Goal: Task Accomplishment & Management: Manage account settings

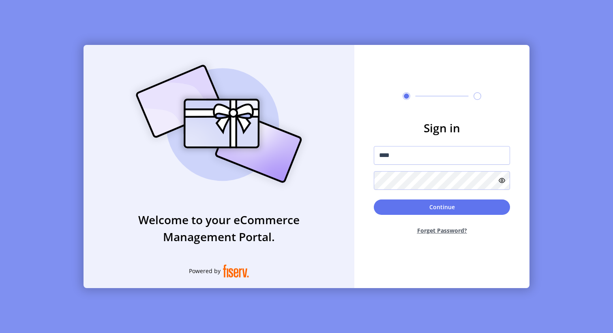
click at [374, 167] on div at bounding box center [374, 167] width 0 height 0
click at [466, 157] on input "****" at bounding box center [442, 155] width 136 height 19
type input "**********"
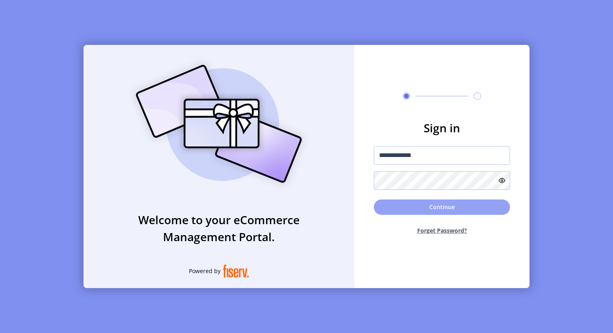
click at [429, 211] on button "Continue" at bounding box center [442, 207] width 136 height 15
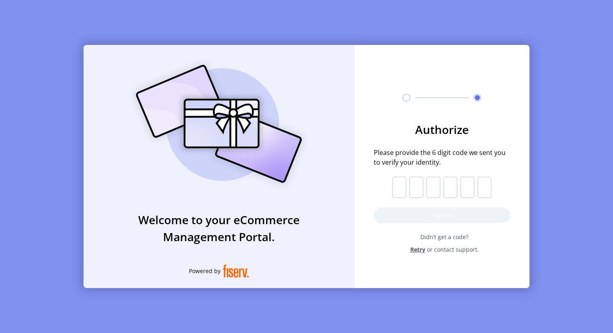
click at [407, 195] on p-inputotp at bounding box center [441, 187] width 99 height 21
click at [403, 194] on input "text" at bounding box center [399, 187] width 14 height 21
type input "*"
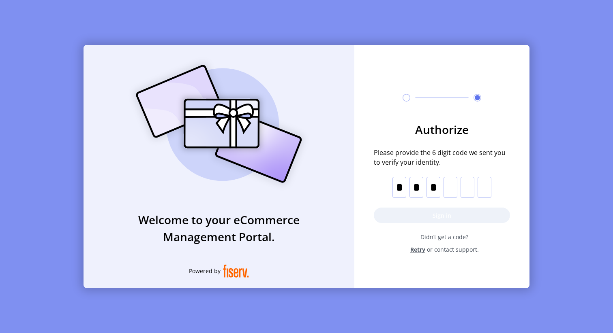
type input "*"
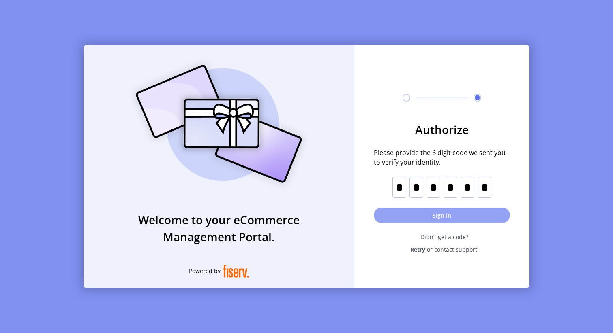
type input "*"
click at [444, 217] on button "Sign in" at bounding box center [442, 215] width 136 height 15
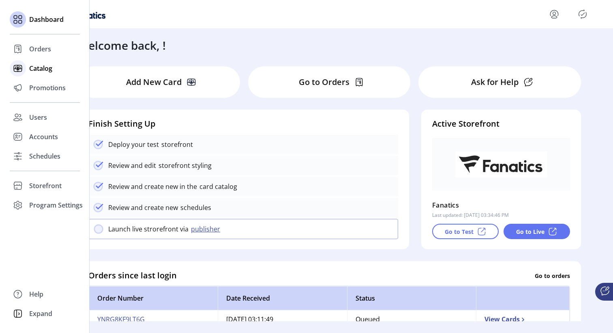
click at [34, 66] on span "Catalog" at bounding box center [40, 69] width 23 height 10
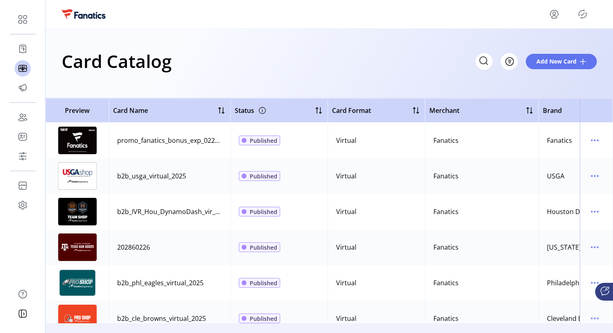
click at [519, 60] on div "Filter Add New Card" at bounding box center [535, 61] width 121 height 17
click at [513, 61] on button "Filter" at bounding box center [500, 61] width 34 height 17
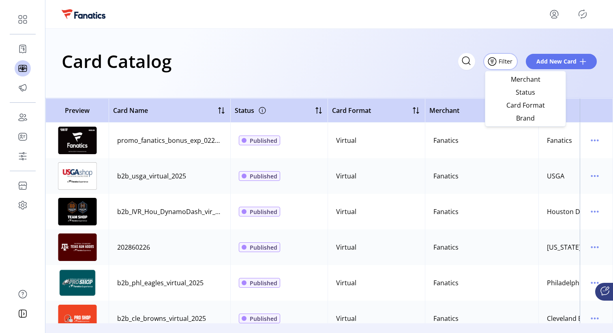
click at [350, 80] on div "Card Catalog Filter Add New Card" at bounding box center [328, 64] width 567 height 70
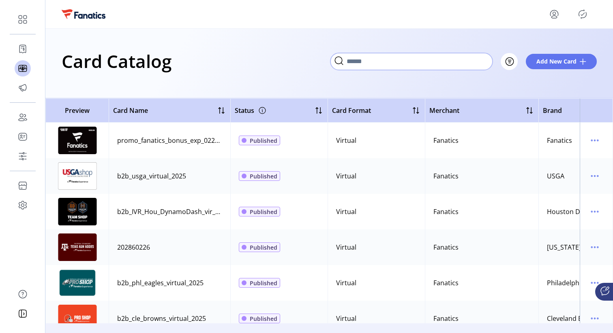
click at [489, 64] on input "Search" at bounding box center [411, 61] width 162 height 17
type input "*"
click at [483, 64] on icon at bounding box center [480, 61] width 13 height 13
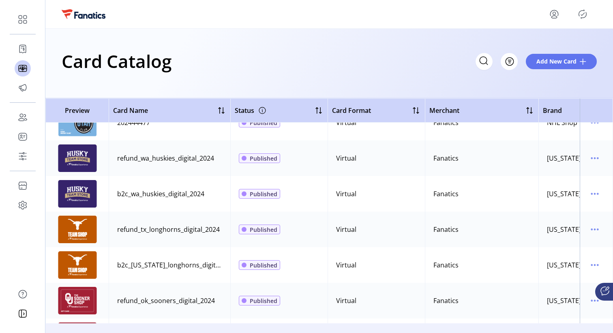
scroll to position [784, 0]
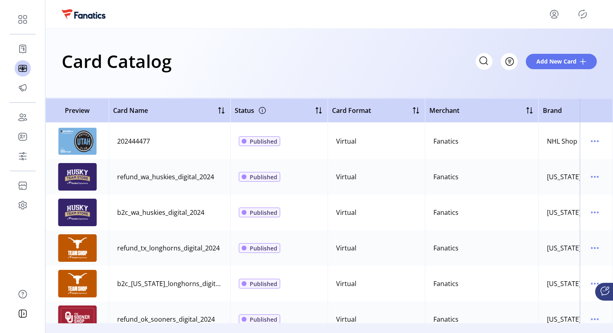
click at [125, 142] on div "202444477" at bounding box center [133, 142] width 33 height 10
click at [591, 143] on icon "menu" at bounding box center [594, 141] width 13 height 13
click at [571, 167] on span "Edit Details" at bounding box center [556, 170] width 67 height 6
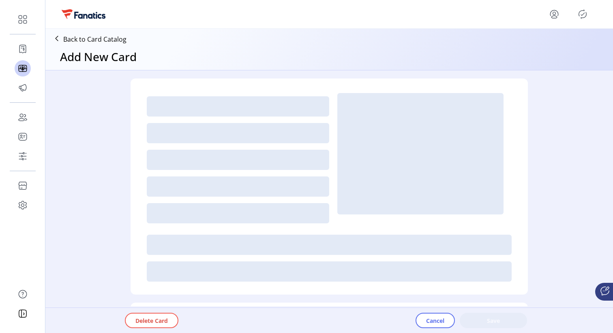
type textarea "**********"
type input "*"
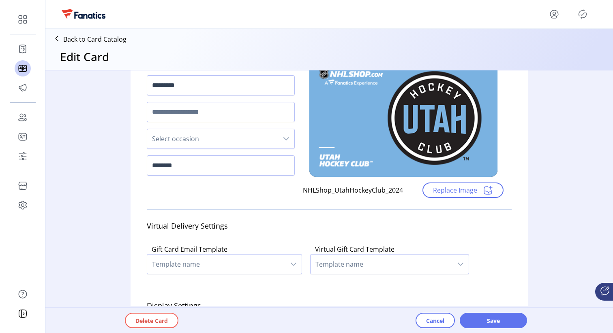
scroll to position [63, 0]
click at [68, 41] on p "Back to Card Catalog" at bounding box center [94, 39] width 63 height 10
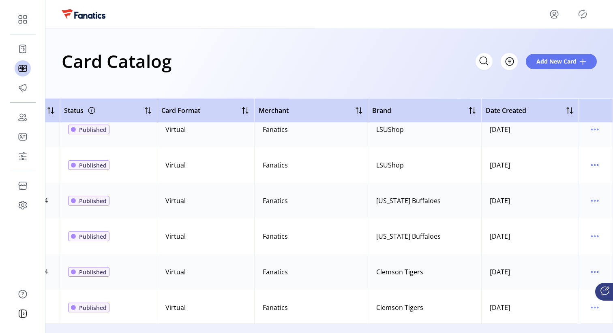
scroll to position [1195, 171]
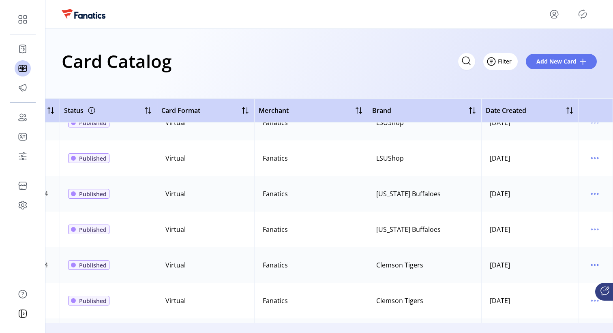
click at [509, 65] on span "Filter" at bounding box center [505, 61] width 14 height 9
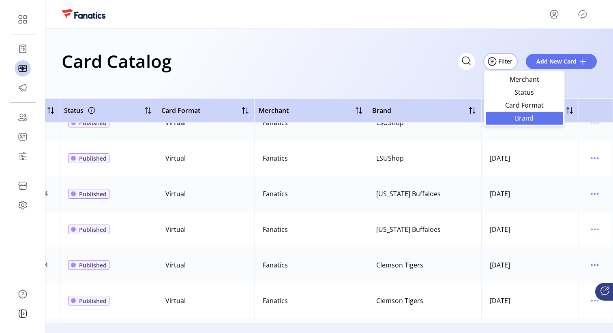
click at [500, 115] on span "Brand" at bounding box center [523, 118] width 67 height 6
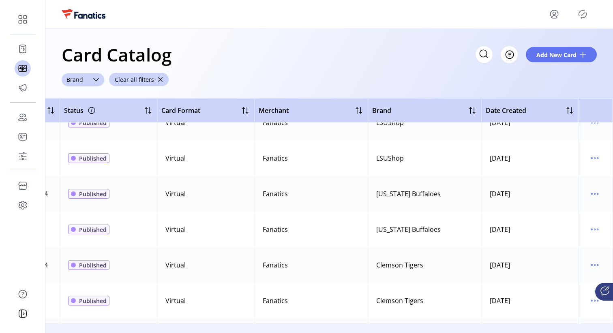
click at [89, 83] on div "dropdown trigger" at bounding box center [96, 79] width 16 height 13
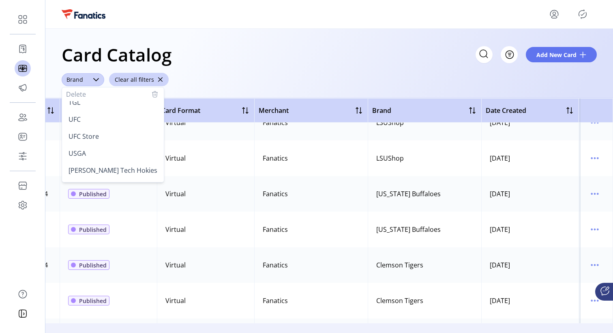
scroll to position [1556, 0]
click at [249, 77] on div "Card Catalog Filter Add New Card Brand Delete Air Force Falcons Anheuser [PERSO…" at bounding box center [328, 64] width 567 height 70
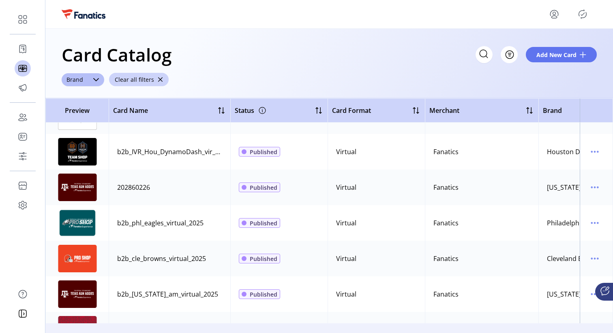
scroll to position [0, 0]
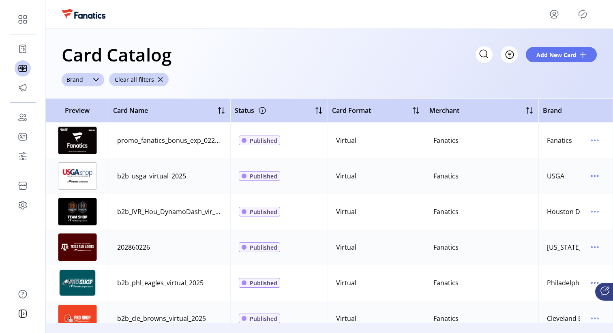
click at [99, 83] on div "dropdown trigger" at bounding box center [96, 79] width 16 height 13
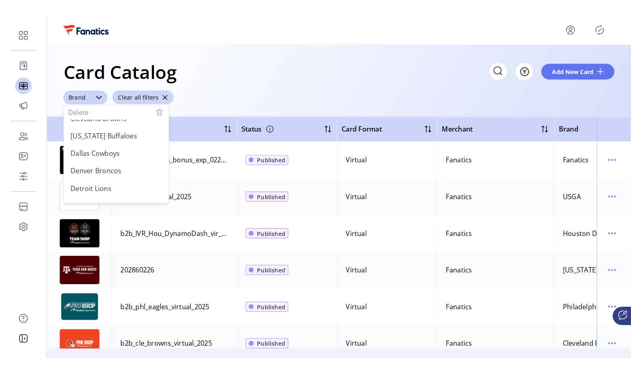
scroll to position [338, 0]
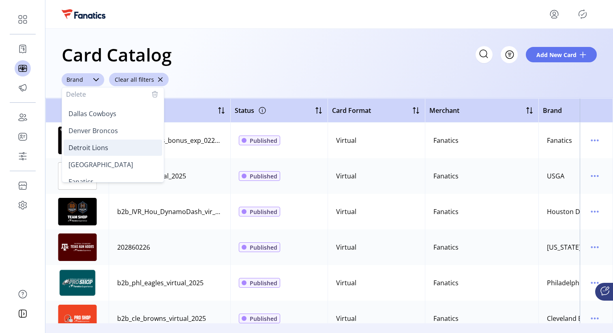
click at [82, 150] on span "Detroit Lions" at bounding box center [88, 147] width 40 height 9
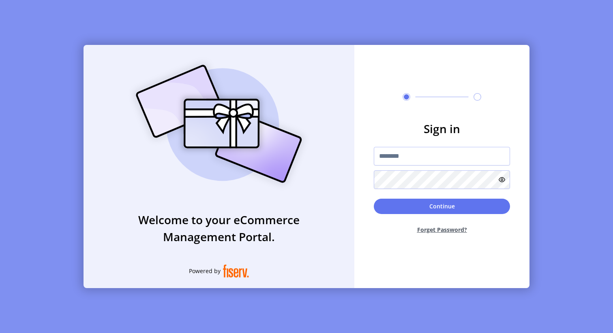
type input "****"
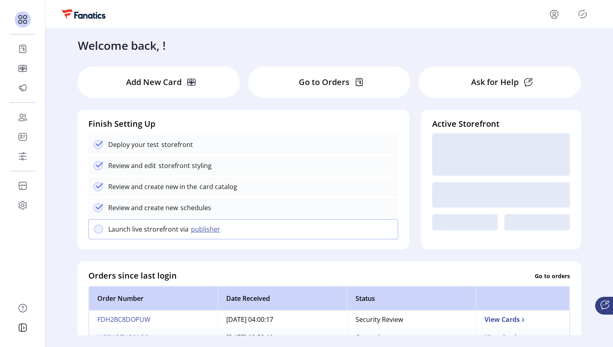
click at [551, 16] on icon "menu" at bounding box center [553, 14] width 13 height 13
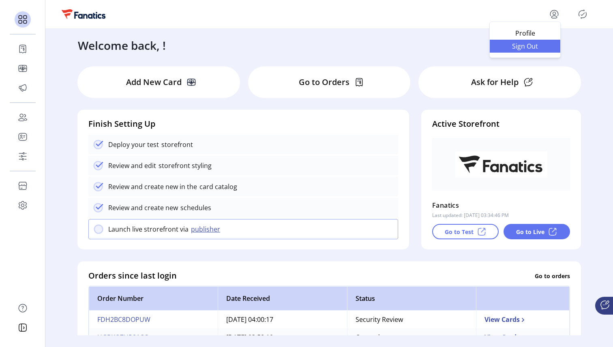
click at [536, 45] on span "Sign Out" at bounding box center [524, 46] width 61 height 6
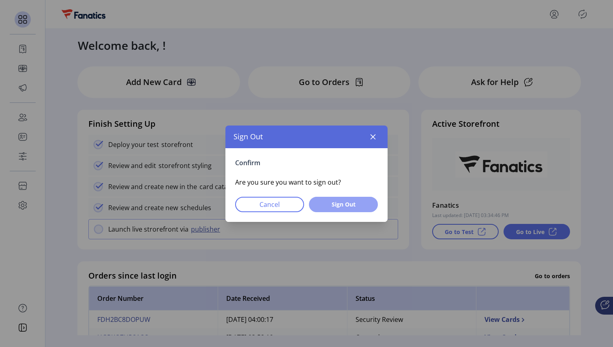
click at [342, 209] on button "Sign Out" at bounding box center [343, 204] width 69 height 15
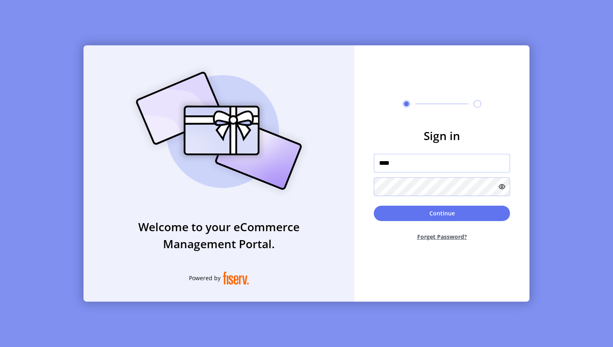
click at [419, 167] on input "****" at bounding box center [442, 163] width 136 height 19
click at [419, 167] on input "****" at bounding box center [442, 162] width 136 height 19
click at [374, 173] on div at bounding box center [374, 173] width 0 height 0
click at [473, 164] on input "****" at bounding box center [442, 162] width 136 height 19
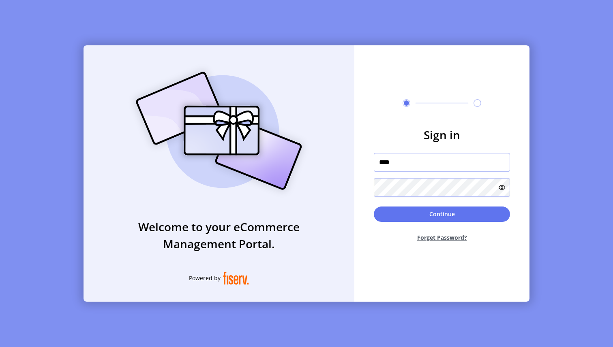
click at [473, 164] on input "****" at bounding box center [442, 162] width 136 height 19
type input "*"
type input "******"
click at [404, 208] on button "Continue" at bounding box center [442, 214] width 136 height 15
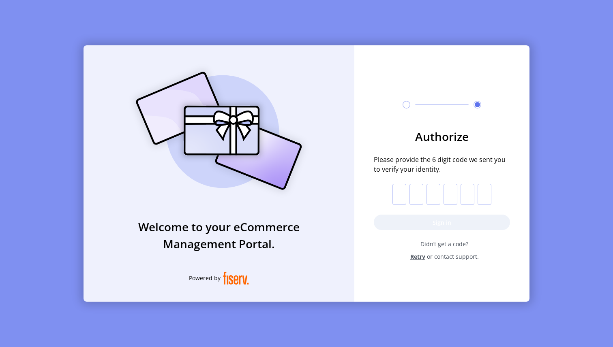
click at [398, 190] on input "text" at bounding box center [399, 194] width 14 height 21
type input "*"
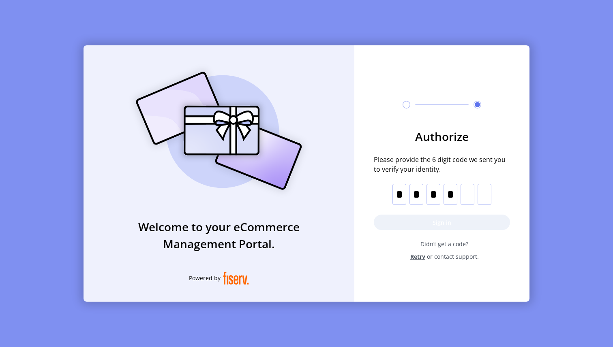
type input "*"
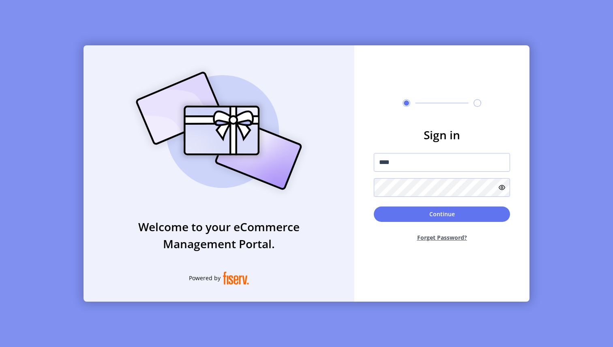
click at [374, 173] on div at bounding box center [374, 173] width 0 height 0
type input "******"
click at [423, 211] on button "Continue" at bounding box center [442, 214] width 136 height 15
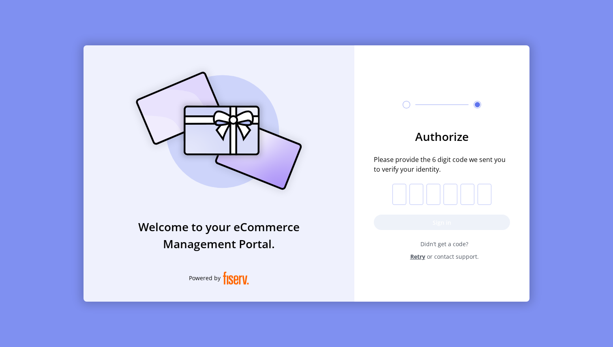
click at [402, 199] on input "text" at bounding box center [399, 194] width 14 height 21
type input "*"
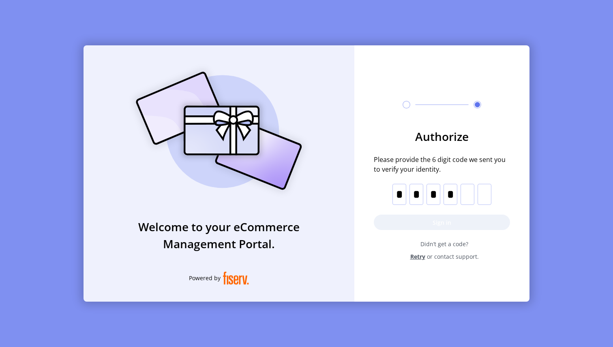
type input "*"
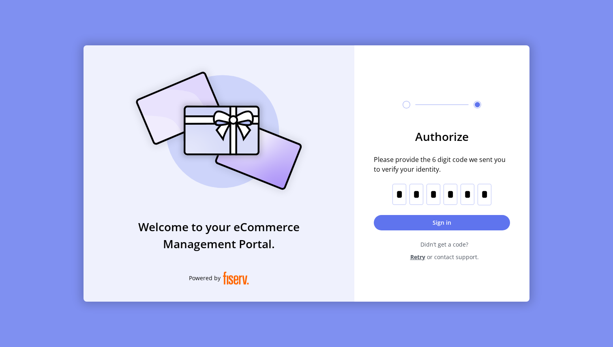
type input "*"
click at [417, 214] on form "Authorize Please provide the 6 digit code we sent you to verify your identity. …" at bounding box center [441, 194] width 175 height 133
click at [424, 218] on button "Sign in" at bounding box center [442, 222] width 136 height 15
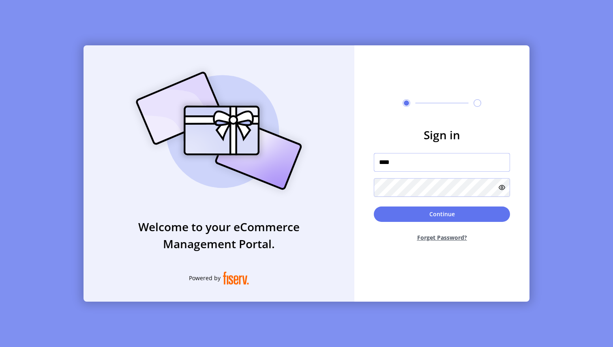
click at [374, 173] on div at bounding box center [374, 173] width 0 height 0
type input "******"
click at [428, 216] on button "Continue" at bounding box center [442, 214] width 136 height 15
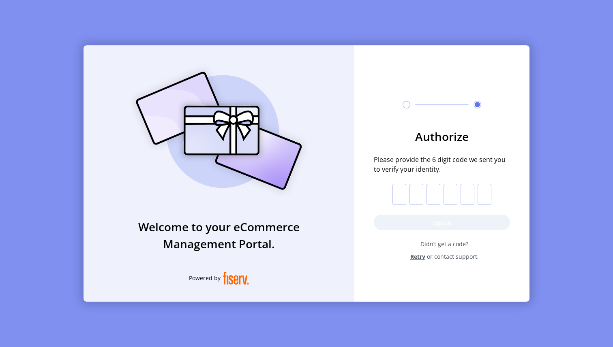
click at [396, 192] on input "text" at bounding box center [399, 194] width 14 height 21
type input "*"
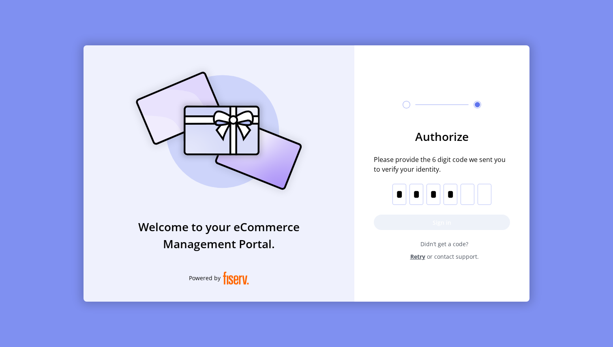
type input "*"
click at [412, 221] on button "Sign in" at bounding box center [442, 222] width 136 height 15
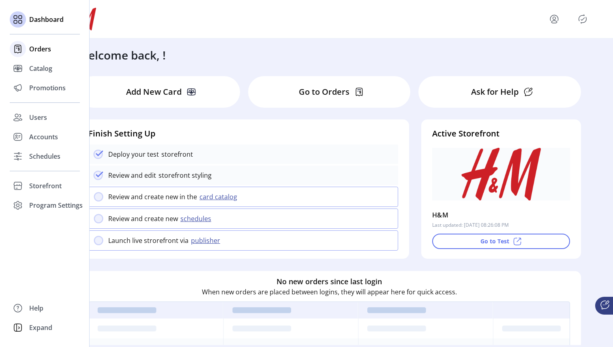
click at [28, 50] on div "Orders" at bounding box center [45, 48] width 70 height 19
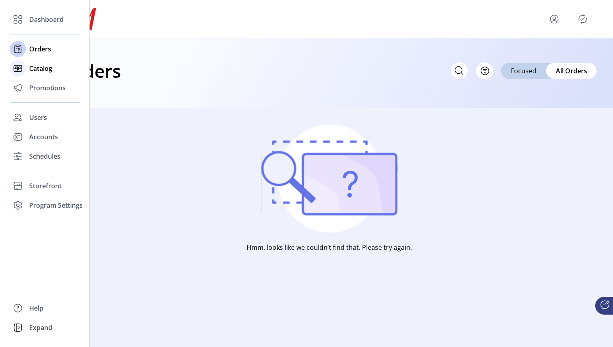
click at [28, 71] on div "Catalog" at bounding box center [45, 68] width 70 height 19
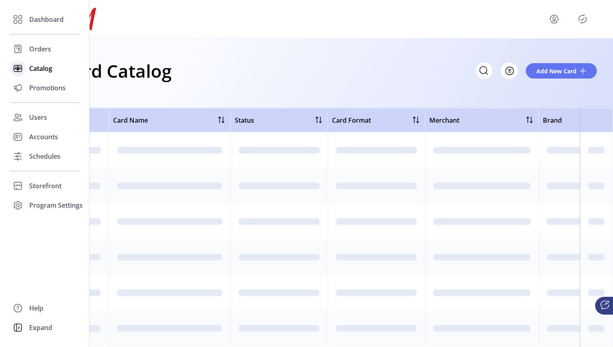
click at [28, 71] on div "Catalog" at bounding box center [45, 68] width 70 height 19
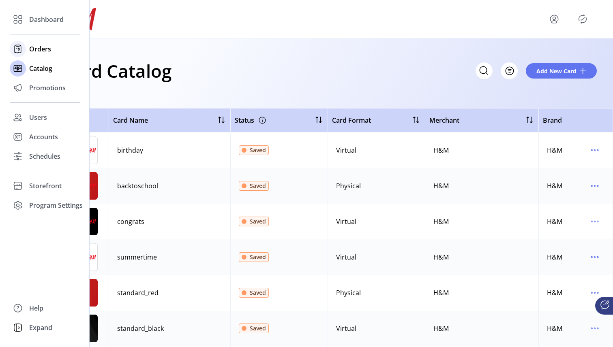
click at [28, 47] on div "Orders" at bounding box center [45, 48] width 70 height 19
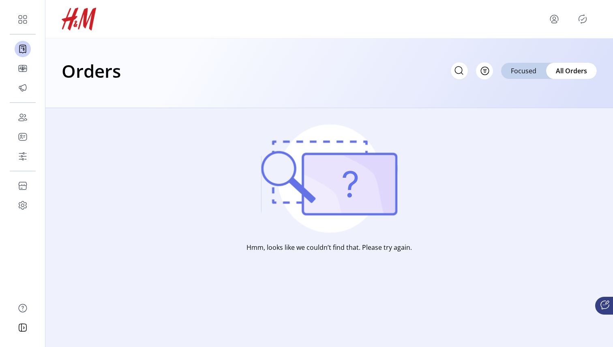
click at [206, 82] on div "Orders Filter Focused All Orders" at bounding box center [329, 71] width 535 height 28
click at [483, 71] on button "Filter" at bounding box center [475, 70] width 34 height 17
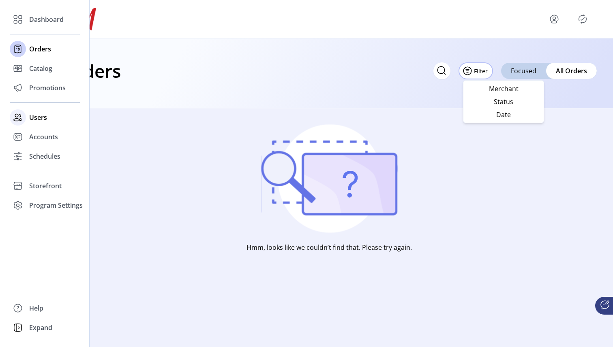
click at [35, 117] on span "Users" at bounding box center [38, 118] width 18 height 10
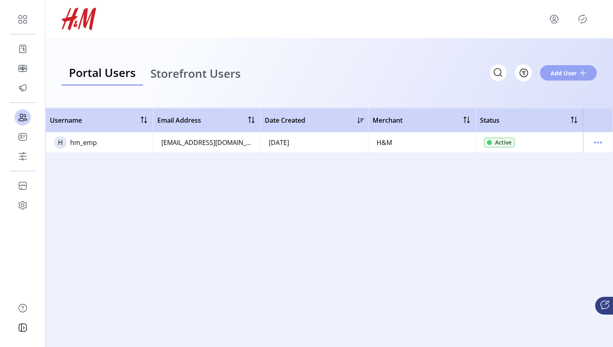
click at [573, 75] on span "Add User" at bounding box center [563, 73] width 26 height 9
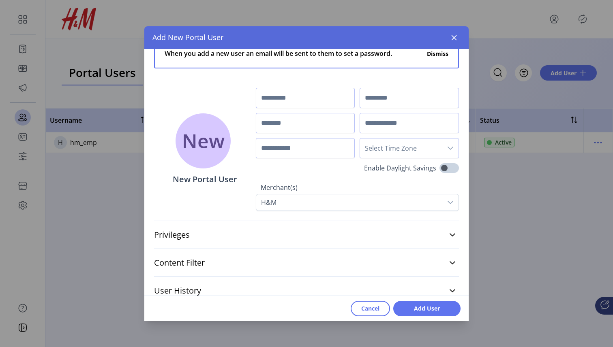
scroll to position [21, 0]
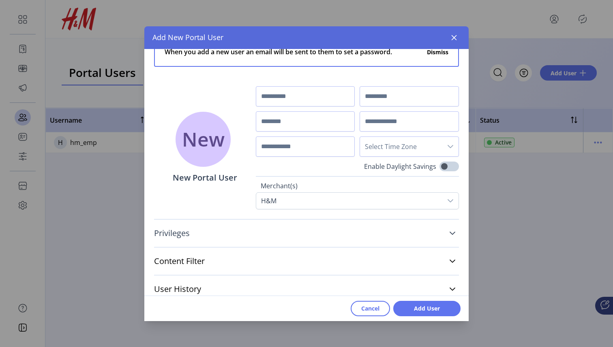
click at [247, 241] on link "Privileges" at bounding box center [306, 233] width 305 height 18
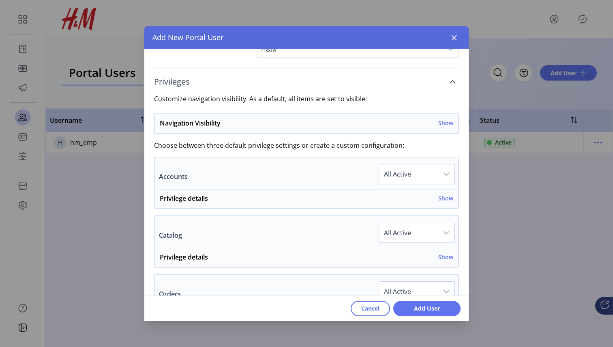
scroll to position [174, 0]
click at [444, 122] on h6 "Show" at bounding box center [445, 122] width 15 height 9
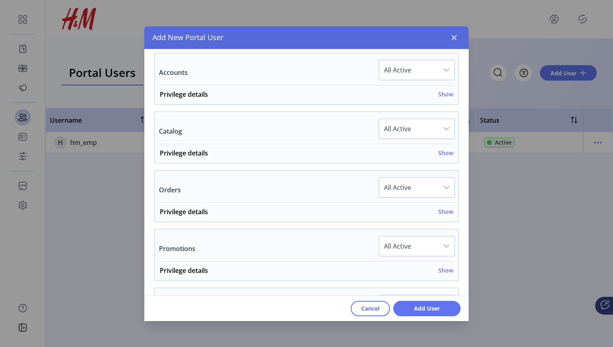
scroll to position [467, 0]
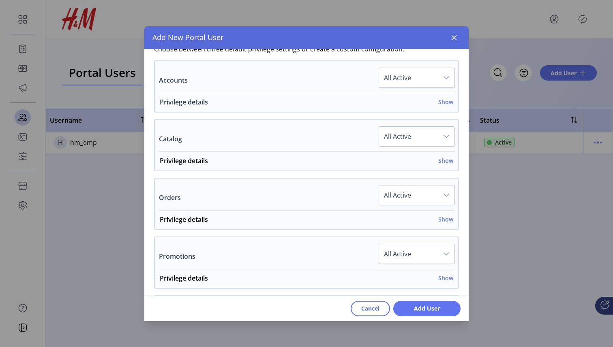
click at [441, 101] on h6 "Show" at bounding box center [445, 102] width 15 height 9
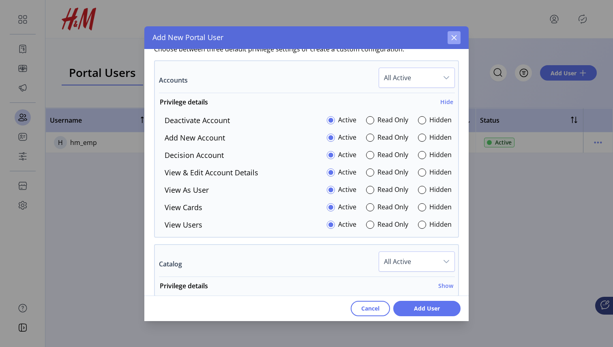
click at [455, 40] on icon "button" at bounding box center [454, 37] width 6 height 6
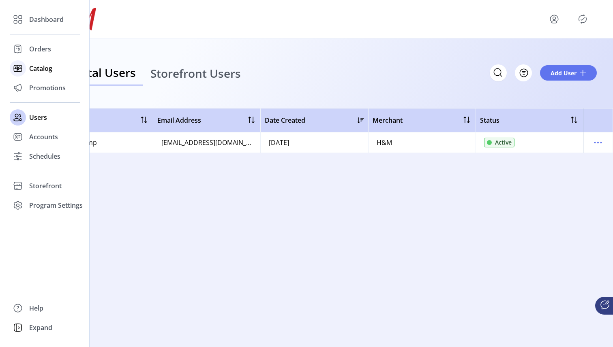
click at [30, 66] on span "Catalog" at bounding box center [40, 69] width 23 height 10
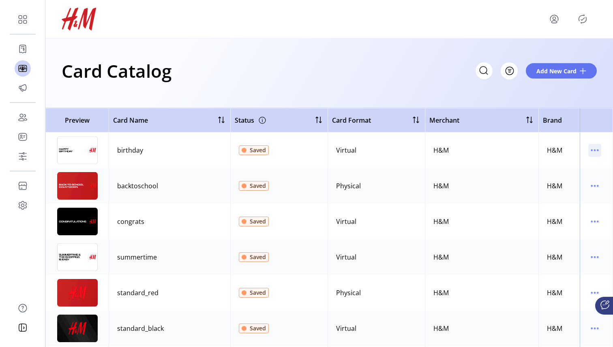
click at [588, 151] on icon "menu" at bounding box center [594, 150] width 13 height 13
click at [560, 176] on span "Edit Details" at bounding box center [556, 179] width 67 height 6
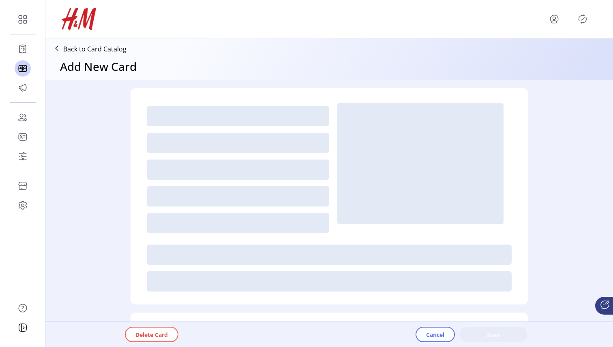
type textarea "**********"
type input "*"
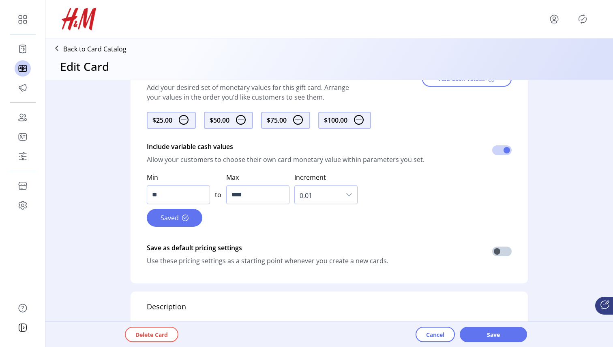
scroll to position [609, 0]
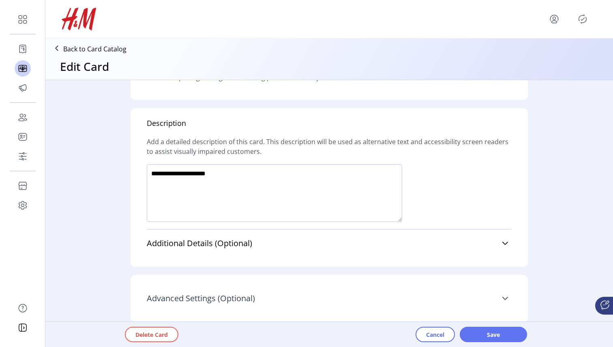
click at [222, 295] on span "Advanced Settings (Optional)" at bounding box center [201, 299] width 108 height 8
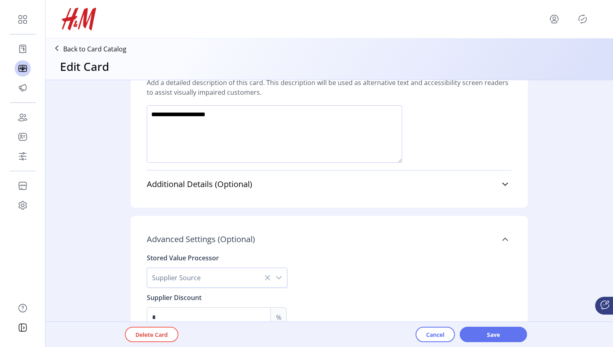
scroll to position [698, 0]
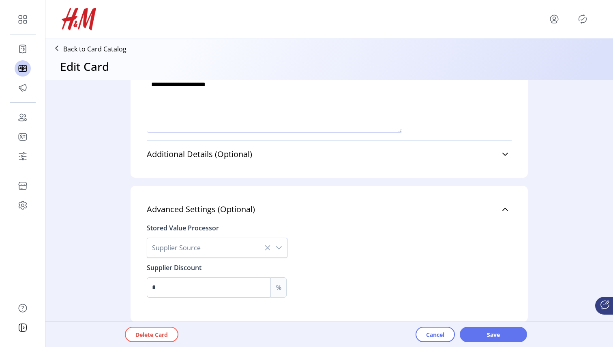
click at [276, 251] on icon "dropdown trigger" at bounding box center [279, 248] width 6 height 6
click at [341, 301] on div "Stored Value Processor Supplier Source Valuelink Blackhawk Incomm Supplier Disc…" at bounding box center [329, 262] width 365 height 89
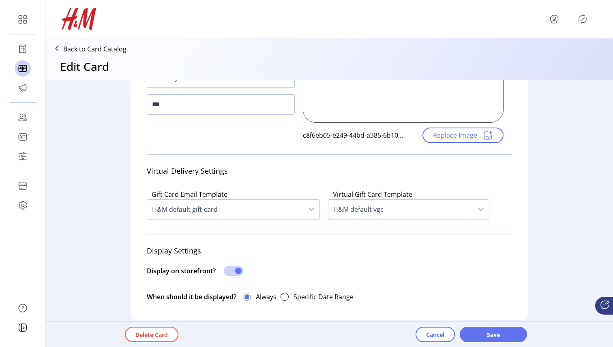
scroll to position [135, 0]
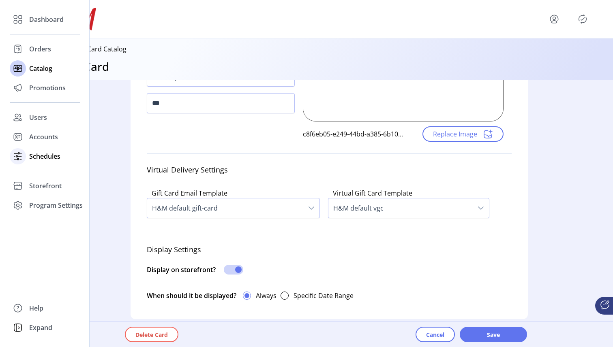
click at [28, 154] on div "Schedules" at bounding box center [45, 156] width 70 height 19
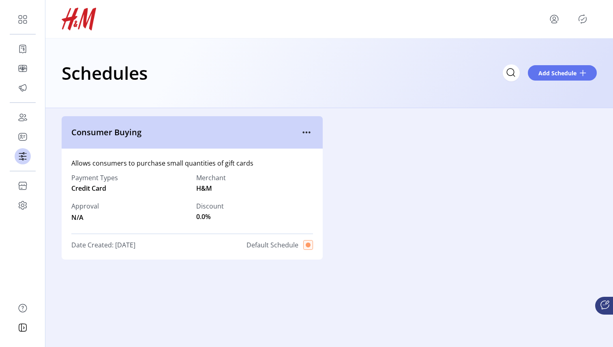
click at [301, 77] on div "Schedules Add Schedule" at bounding box center [329, 73] width 535 height 28
click at [556, 76] on span "Add Schedule" at bounding box center [557, 73] width 38 height 9
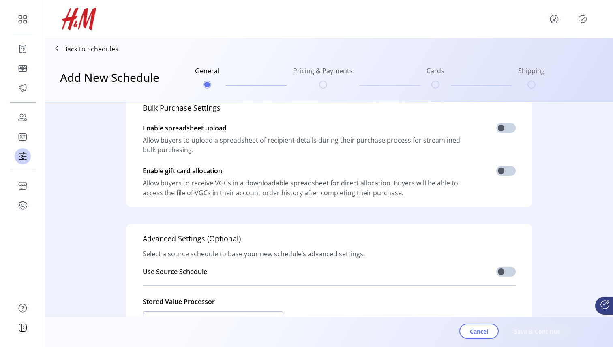
scroll to position [165, 0]
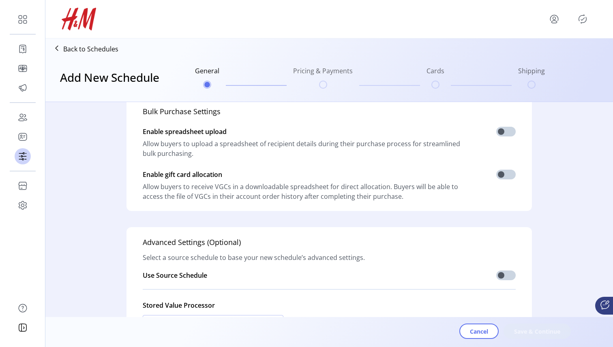
click at [560, 22] on div at bounding box center [571, 19] width 49 height 13
click at [553, 21] on icon "menu" at bounding box center [554, 22] width 6 height 2
click at [534, 48] on span "Sign Out" at bounding box center [524, 51] width 61 height 6
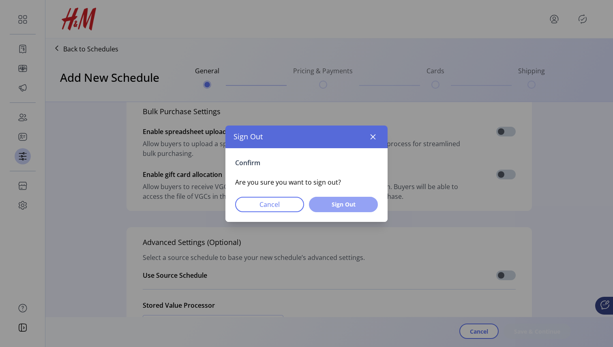
click at [344, 199] on button "Sign Out" at bounding box center [343, 204] width 69 height 15
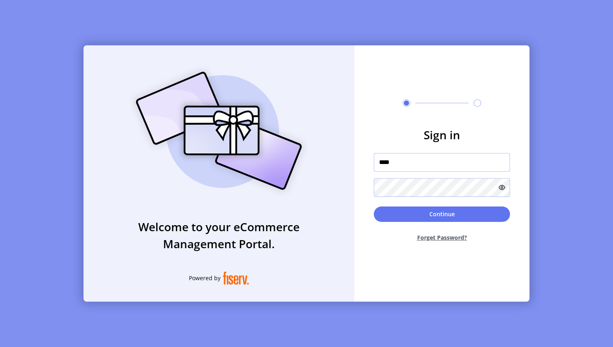
click at [374, 173] on div at bounding box center [374, 173] width 0 height 0
type input "*"
type input "**********"
click at [450, 212] on button "Continue" at bounding box center [442, 214] width 136 height 15
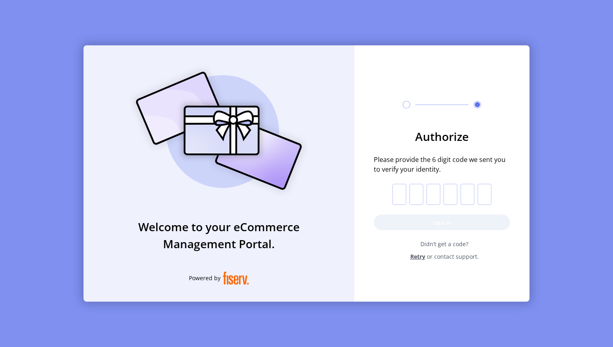
click at [403, 199] on input "text" at bounding box center [399, 194] width 14 height 21
type input "*"
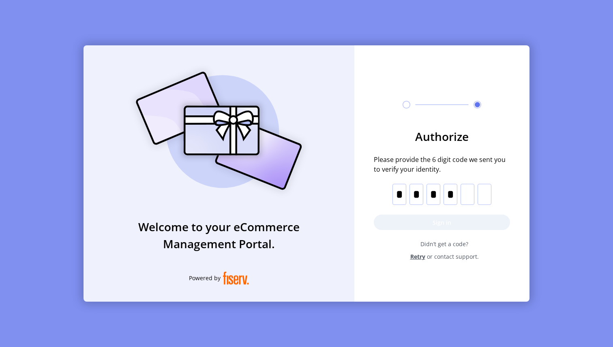
type input "*"
click at [423, 219] on button "Sign in" at bounding box center [442, 222] width 136 height 15
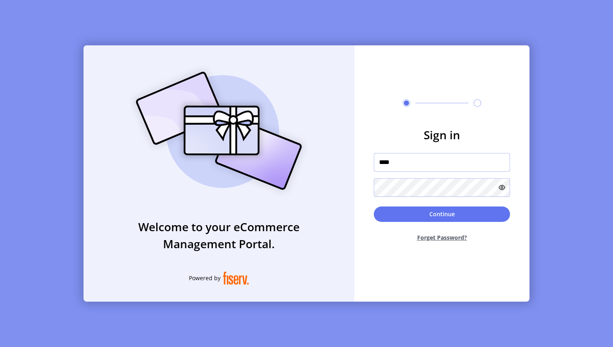
click at [374, 173] on div at bounding box center [374, 173] width 0 height 0
type input "**********"
click at [441, 220] on button "Continue" at bounding box center [442, 214] width 136 height 15
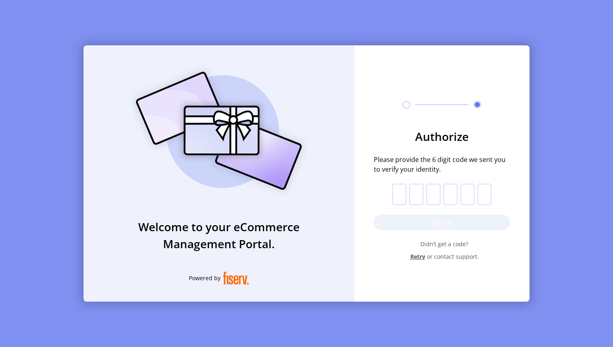
click at [401, 198] on input "text" at bounding box center [399, 194] width 14 height 21
type input "*"
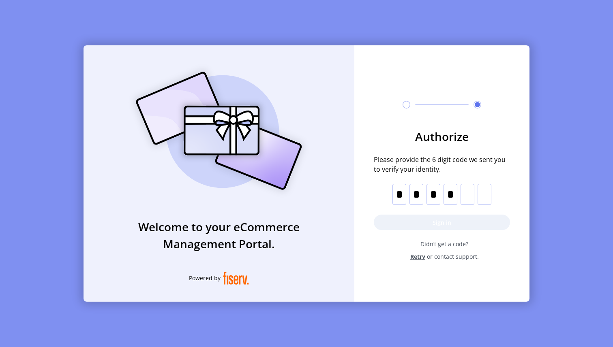
type input "*"
click at [408, 219] on button "Sign in" at bounding box center [442, 222] width 136 height 15
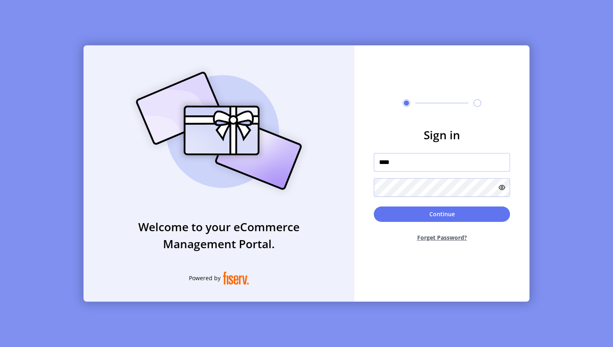
click at [374, 173] on div at bounding box center [374, 173] width 0 height 0
click at [493, 163] on input "****" at bounding box center [442, 162] width 136 height 19
click at [456, 162] on input "****" at bounding box center [442, 162] width 136 height 19
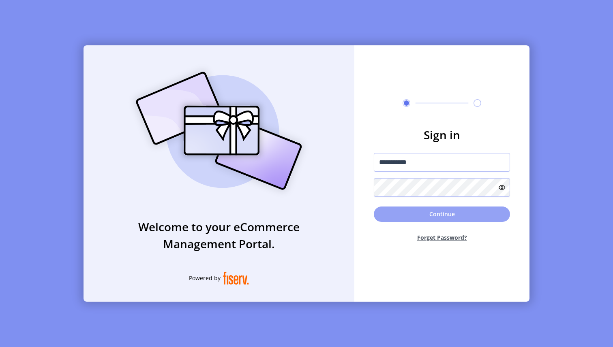
click at [411, 222] on button "Continue" at bounding box center [442, 214] width 136 height 15
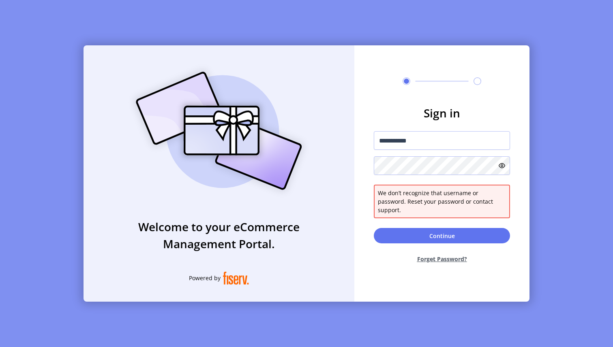
click at [510, 156] on div at bounding box center [510, 156] width 0 height 0
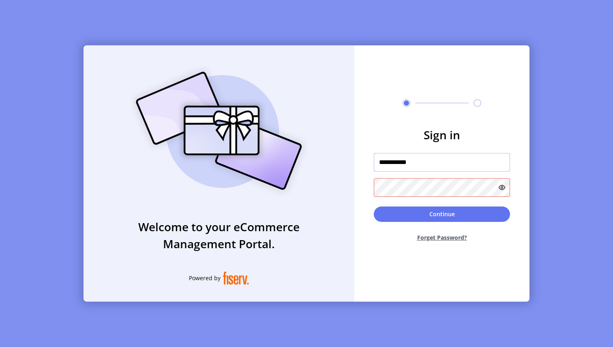
click at [472, 156] on input "**********" at bounding box center [442, 162] width 136 height 19
click at [468, 160] on input "**********" at bounding box center [442, 162] width 136 height 19
type input "**********"
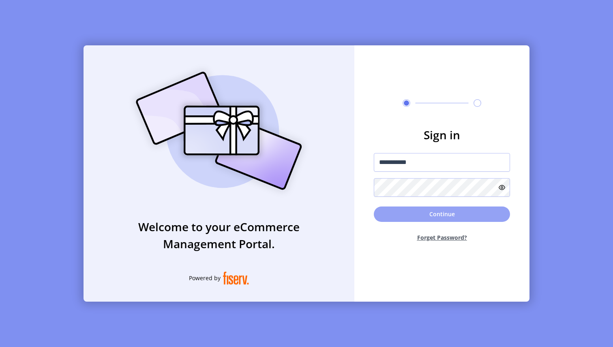
click at [404, 209] on button "Continue" at bounding box center [442, 214] width 136 height 15
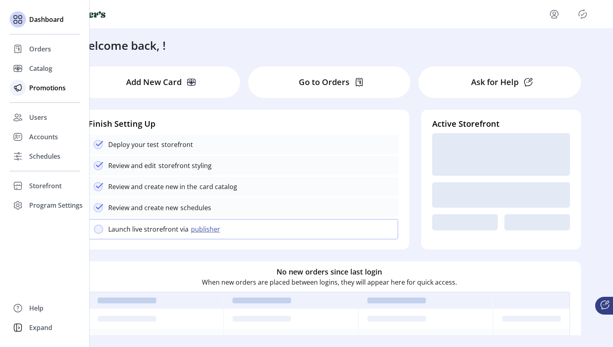
click at [26, 87] on div "Promotions" at bounding box center [45, 87] width 70 height 19
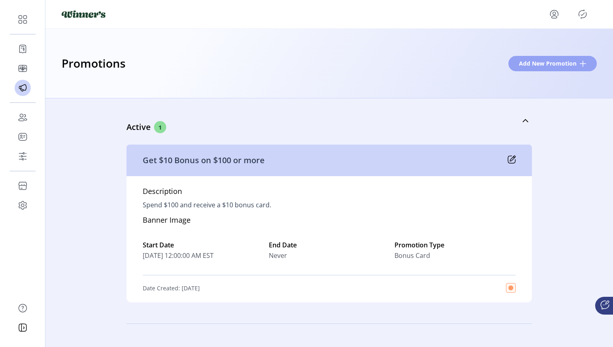
click at [519, 68] on button "Add New Promotion" at bounding box center [552, 63] width 88 height 15
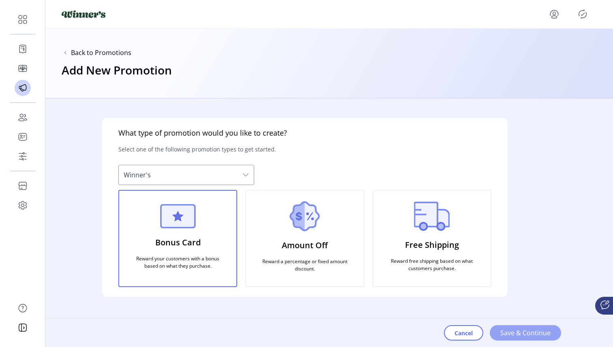
click at [513, 329] on span "Save & Continue" at bounding box center [525, 333] width 50 height 10
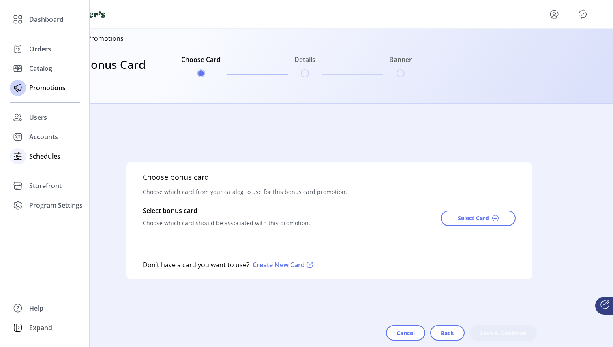
click at [28, 153] on div "Schedules" at bounding box center [45, 156] width 70 height 19
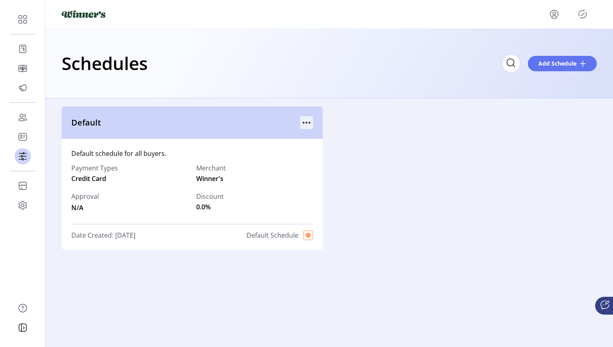
click at [302, 120] on icon "menu" at bounding box center [306, 122] width 13 height 13
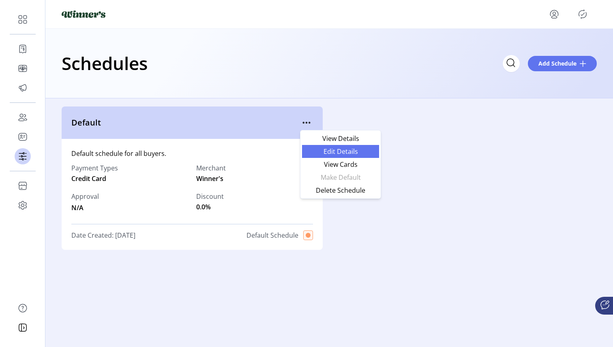
click at [314, 147] on link "Edit Details" at bounding box center [340, 151] width 77 height 13
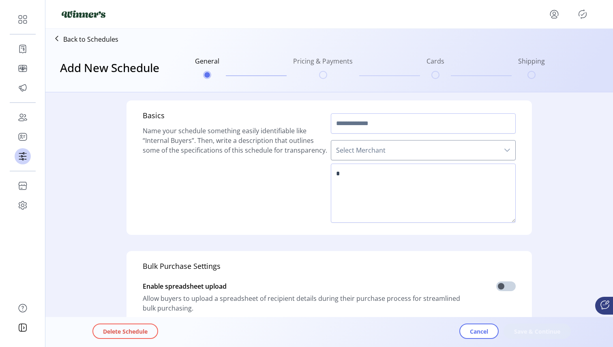
type input "*******"
type textarea "**********"
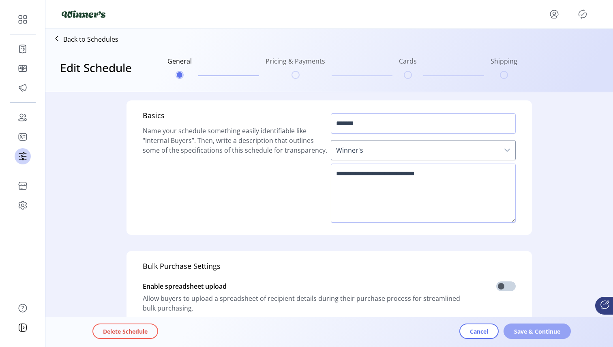
click at [524, 332] on span "Save & Continue" at bounding box center [537, 331] width 46 height 9
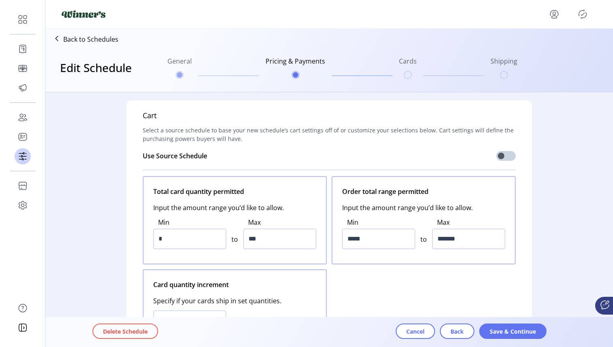
click at [524, 332] on span "Save & Continue" at bounding box center [512, 331] width 46 height 9
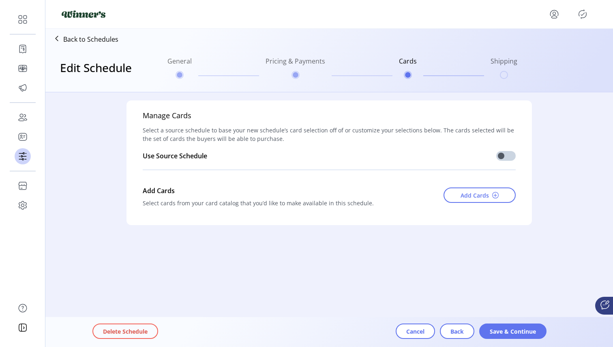
click at [524, 332] on span "Save & Continue" at bounding box center [512, 331] width 46 height 9
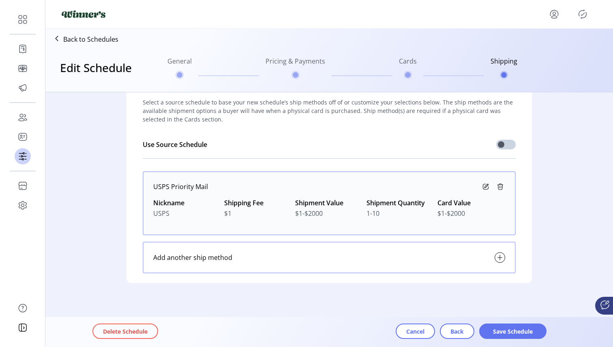
scroll to position [32, 0]
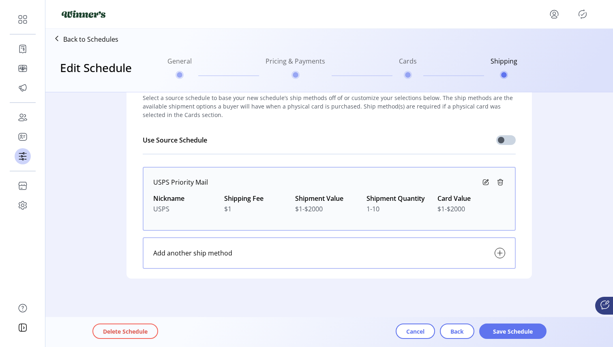
click at [504, 256] on div "Add another ship method" at bounding box center [329, 253] width 373 height 32
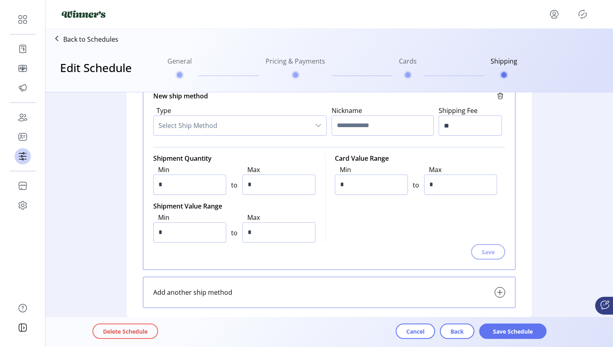
scroll to position [175, 0]
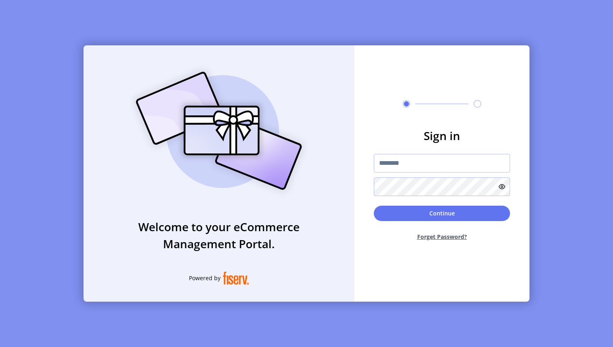
type input "****"
